Goal: Task Accomplishment & Management: Manage account settings

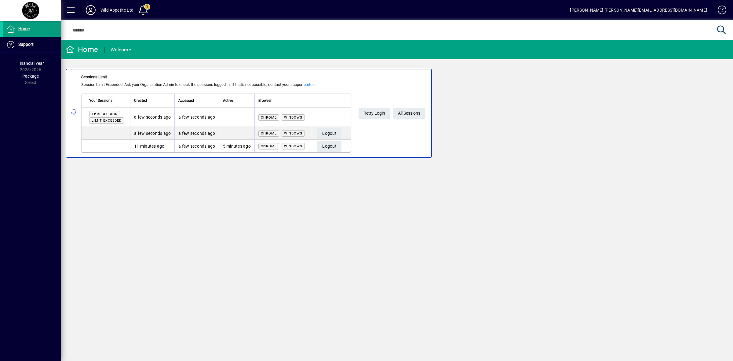
click at [88, 6] on icon at bounding box center [91, 10] width 12 height 10
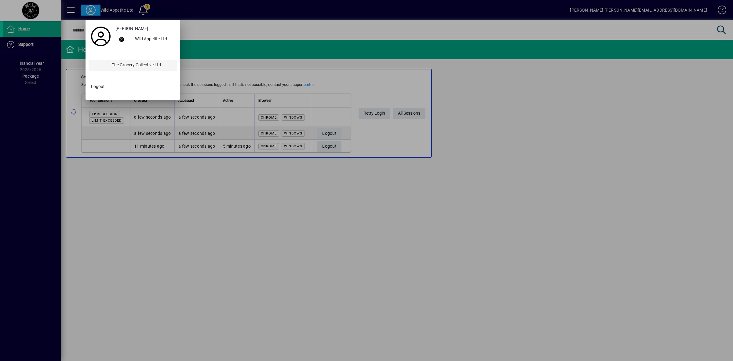
click at [118, 60] on div "Grant Pemberton Wild Appetite Ltd The Grocery Collective Ltd Logout" at bounding box center [133, 60] width 88 height 74
click at [118, 62] on div "The Grocery Collective Ltd" at bounding box center [142, 65] width 70 height 11
